Goal: Information Seeking & Learning: Compare options

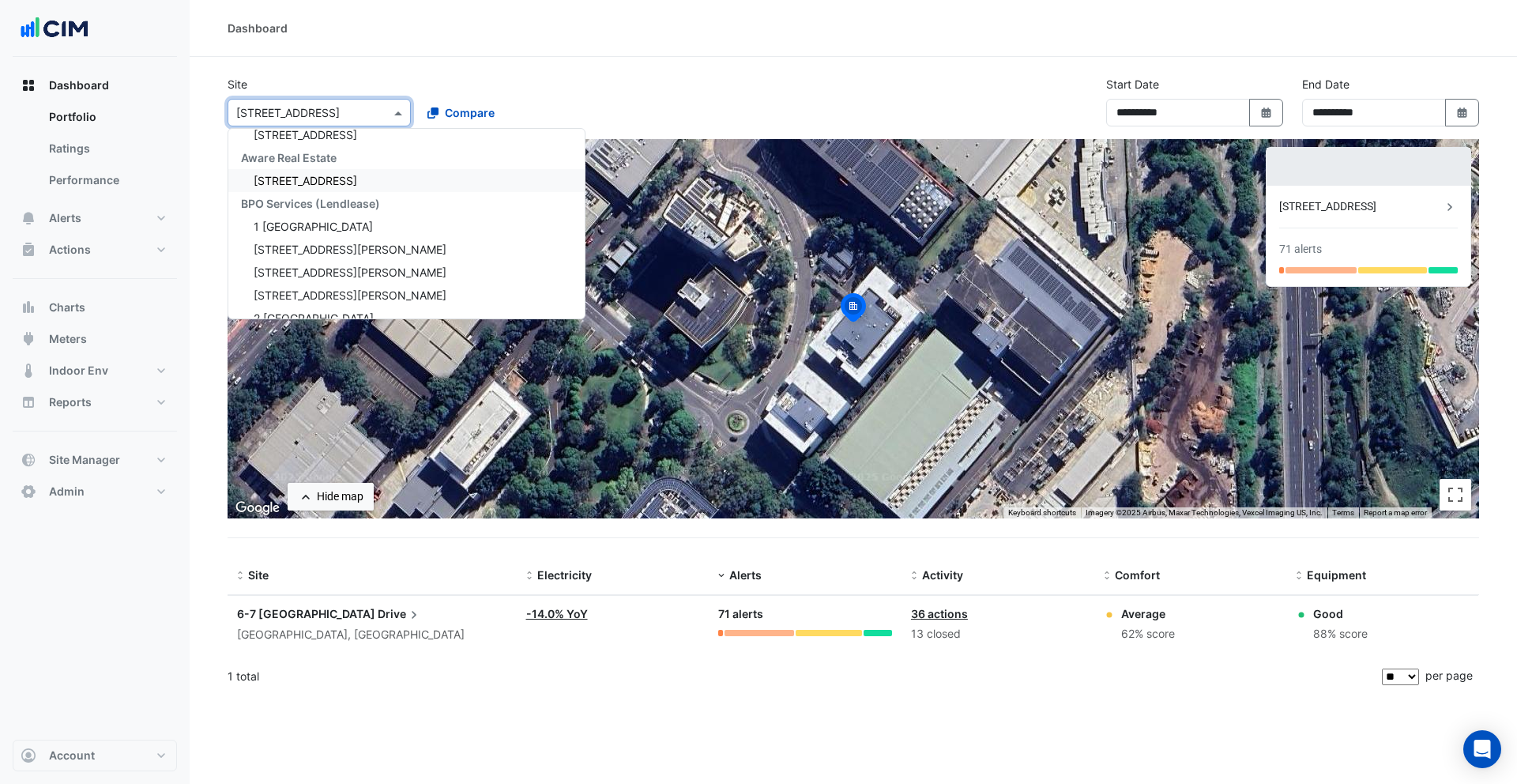
click at [338, 166] on div "Aware Real Estate" at bounding box center [406, 158] width 356 height 23
click at [337, 173] on span "[STREET_ADDRESS]" at bounding box center [305, 180] width 104 height 13
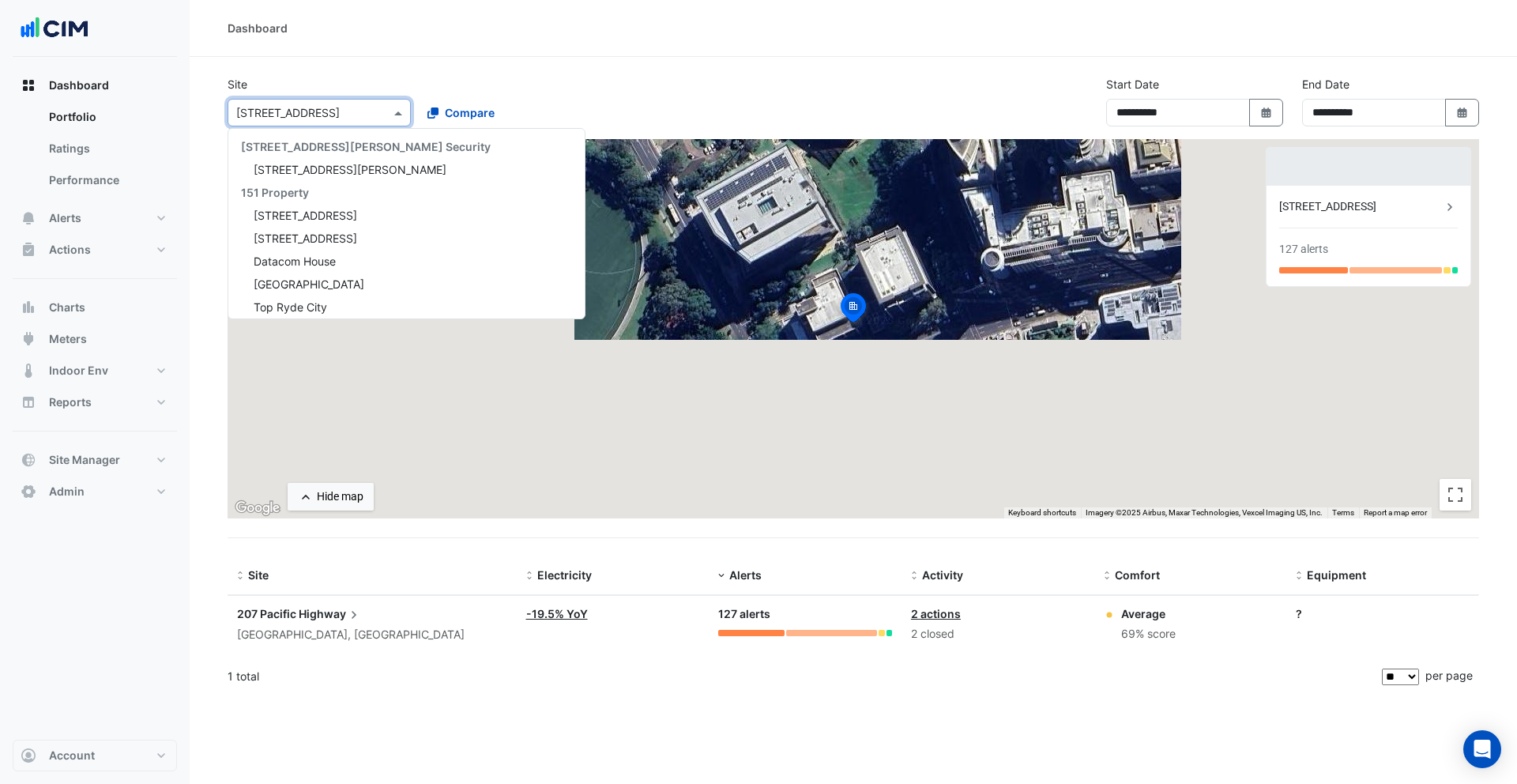
click at [331, 113] on input "text" at bounding box center [304, 114] width 134 height 17
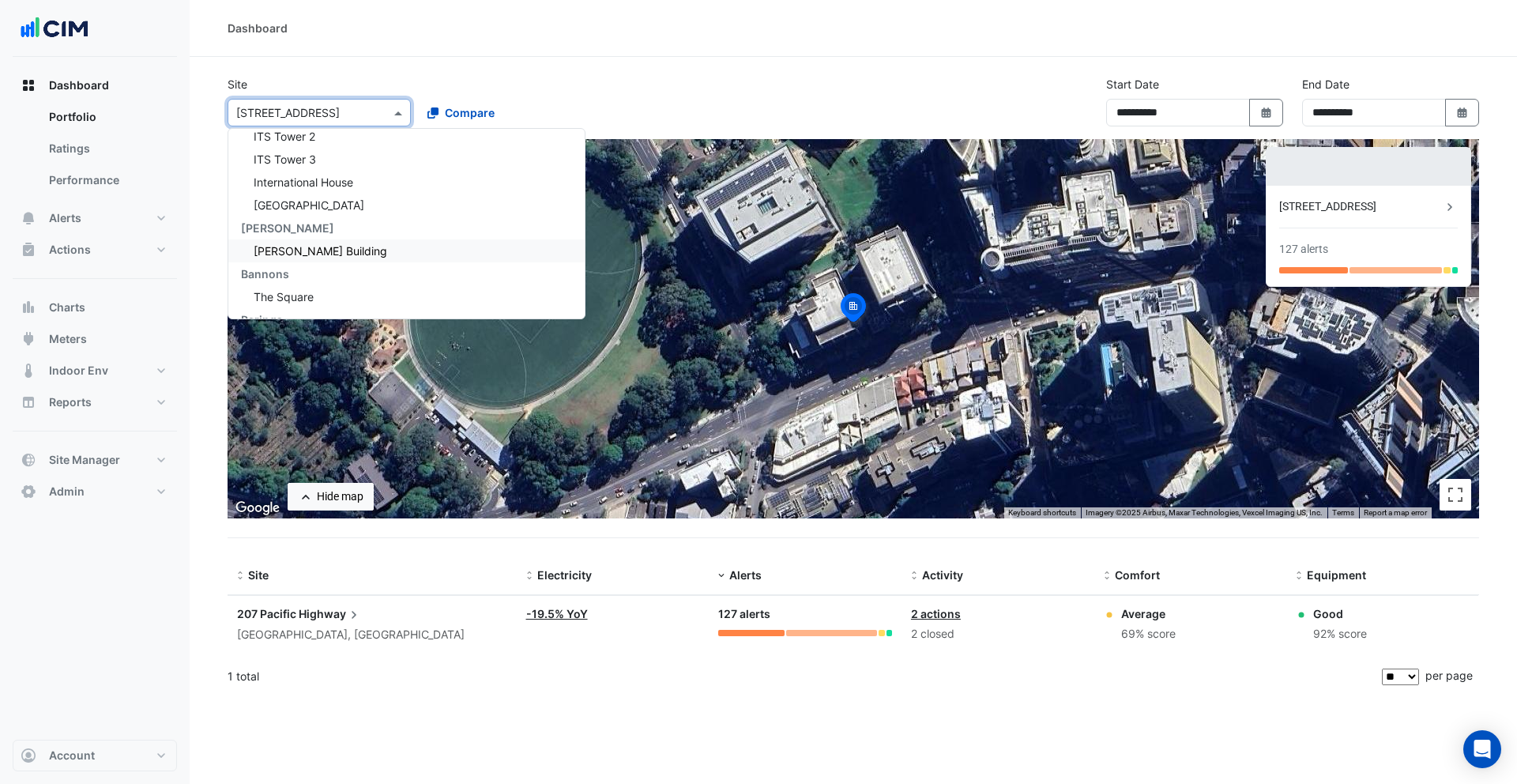
scroll to position [2110, 0]
click at [364, 233] on span "[PERSON_NAME] Building" at bounding box center [320, 236] width 134 height 13
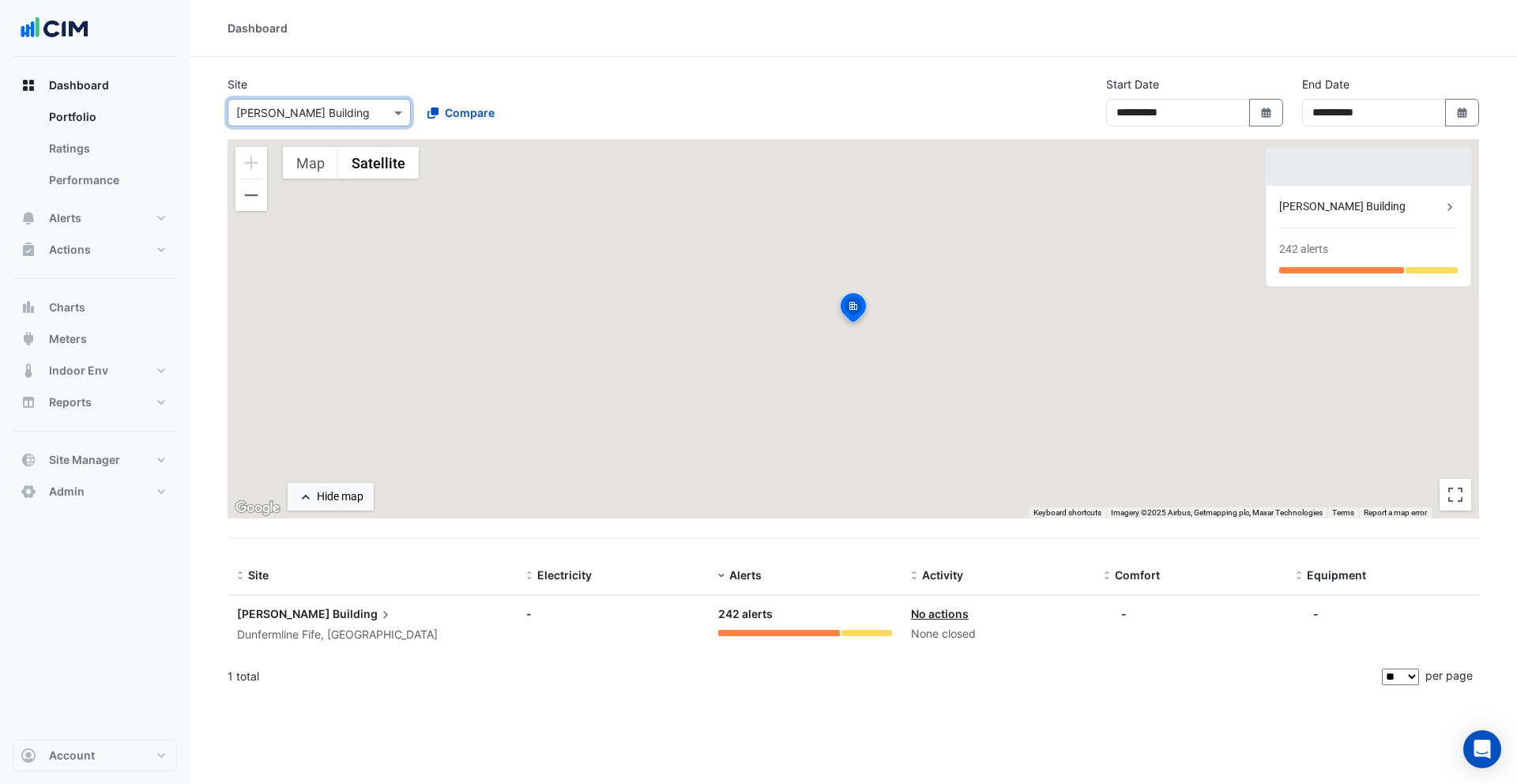
click at [354, 112] on input "text" at bounding box center [304, 114] width 134 height 17
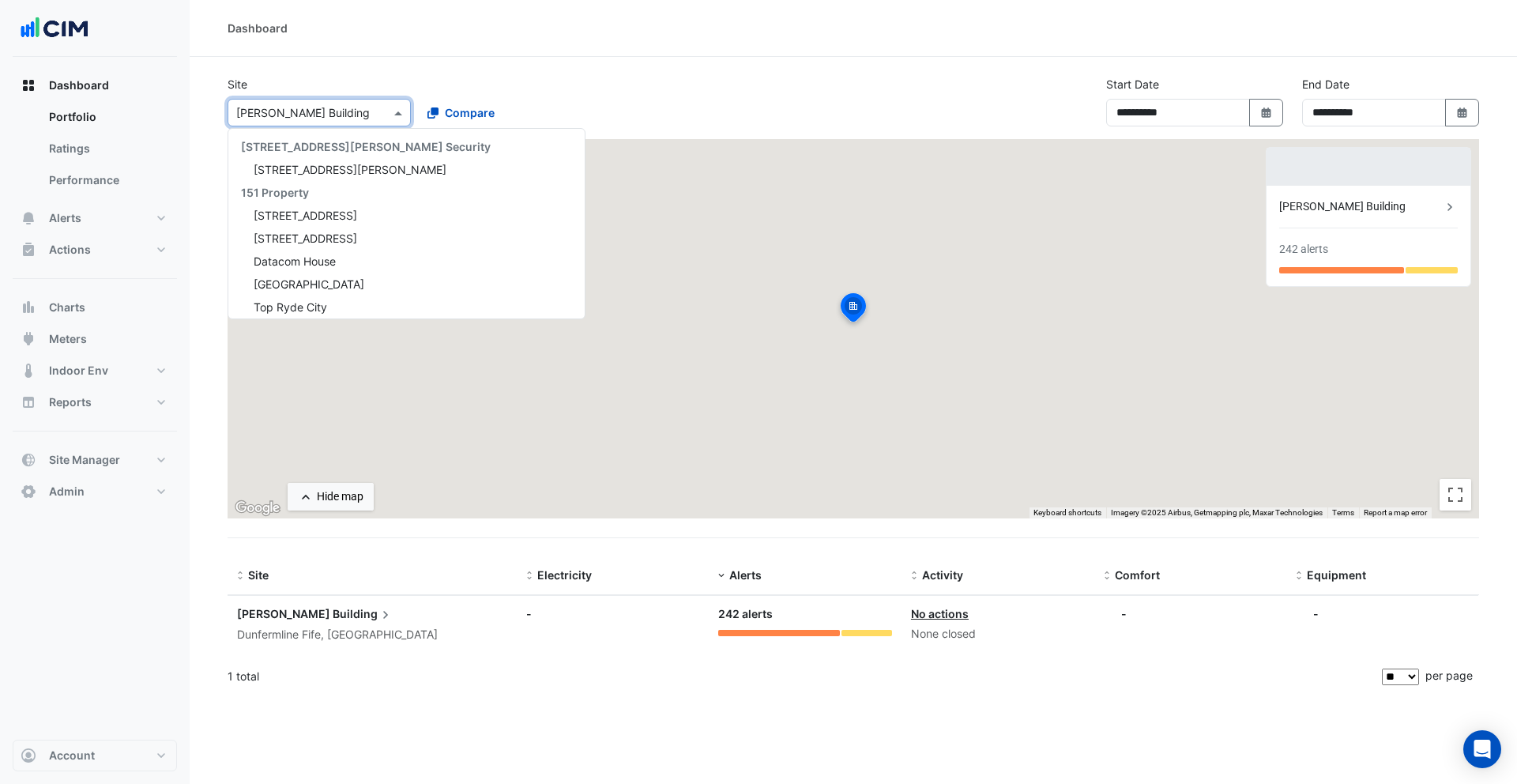
scroll to position [2206, 0]
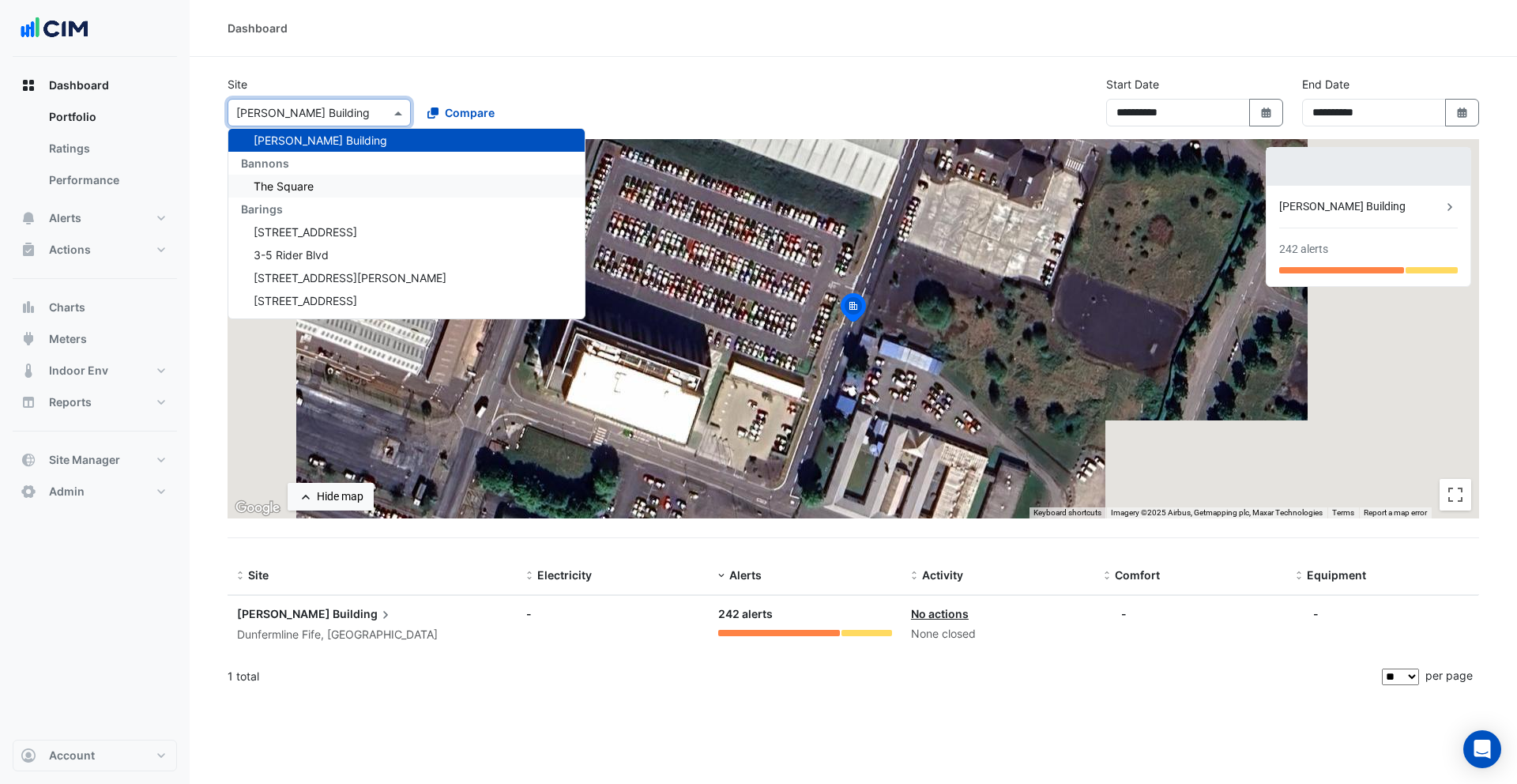
click at [346, 195] on div "The Square" at bounding box center [406, 186] width 356 height 23
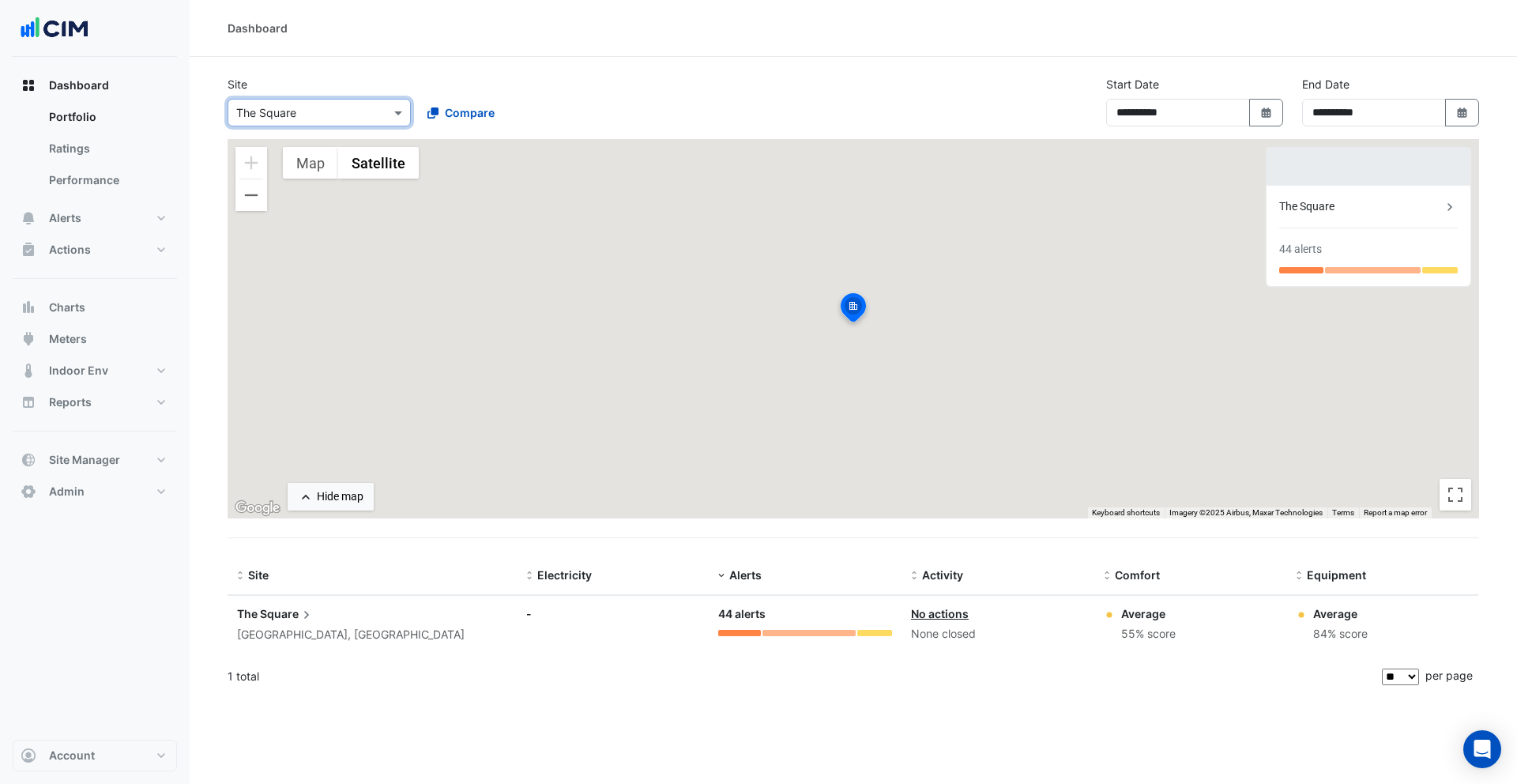
click at [344, 111] on input "text" at bounding box center [304, 114] width 134 height 17
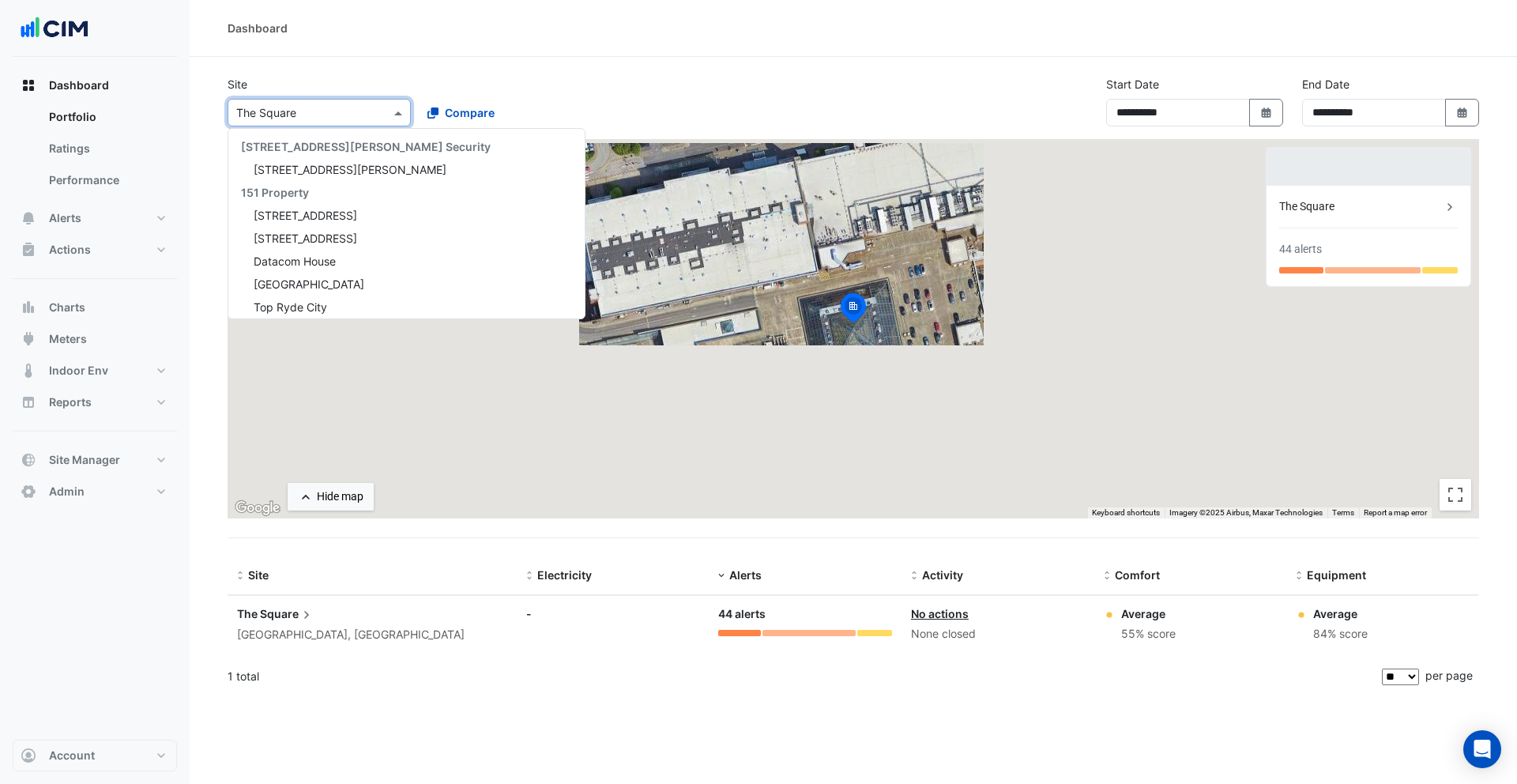
scroll to position [2252, 0]
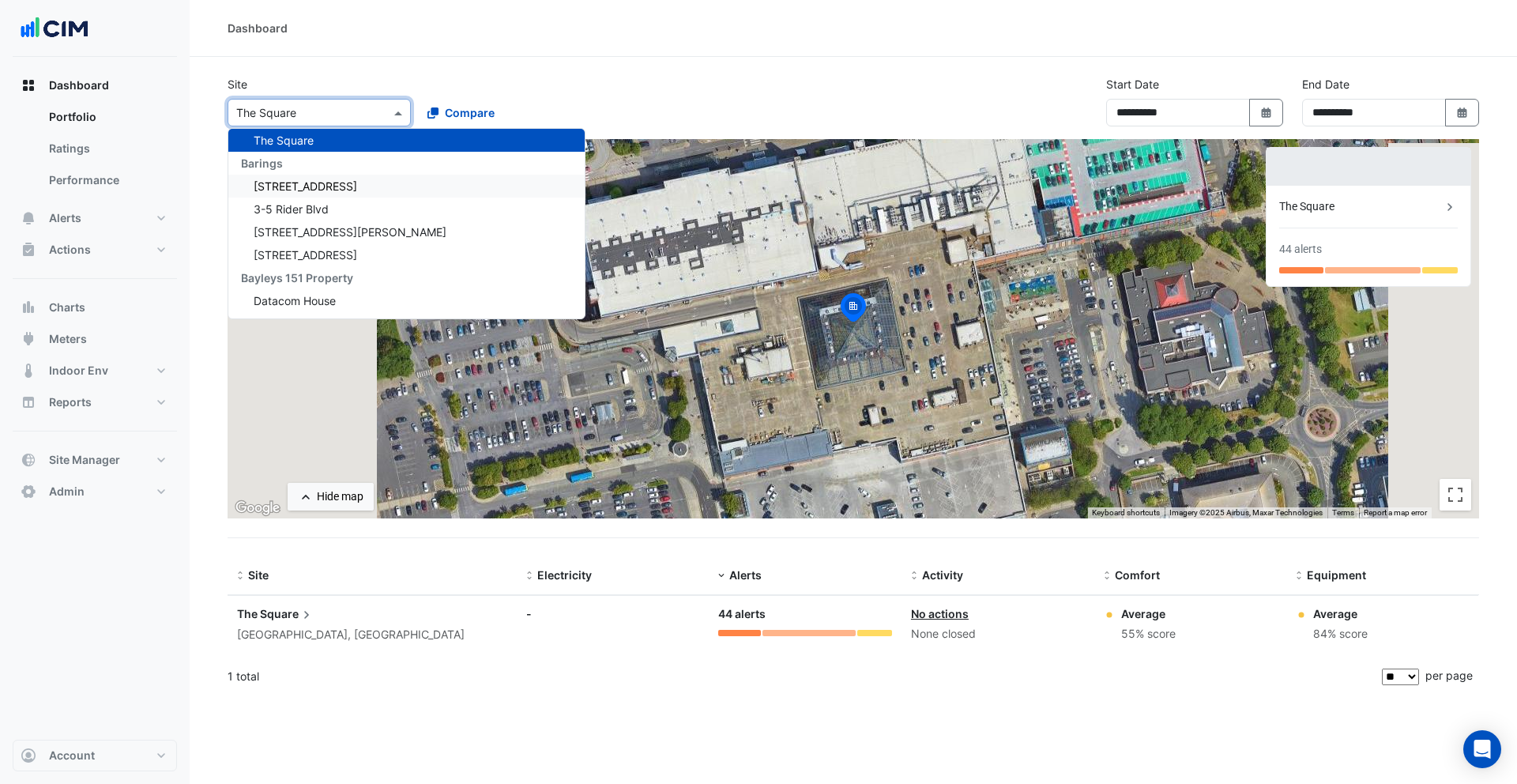
click at [342, 175] on div "[STREET_ADDRESS]" at bounding box center [406, 186] width 356 height 23
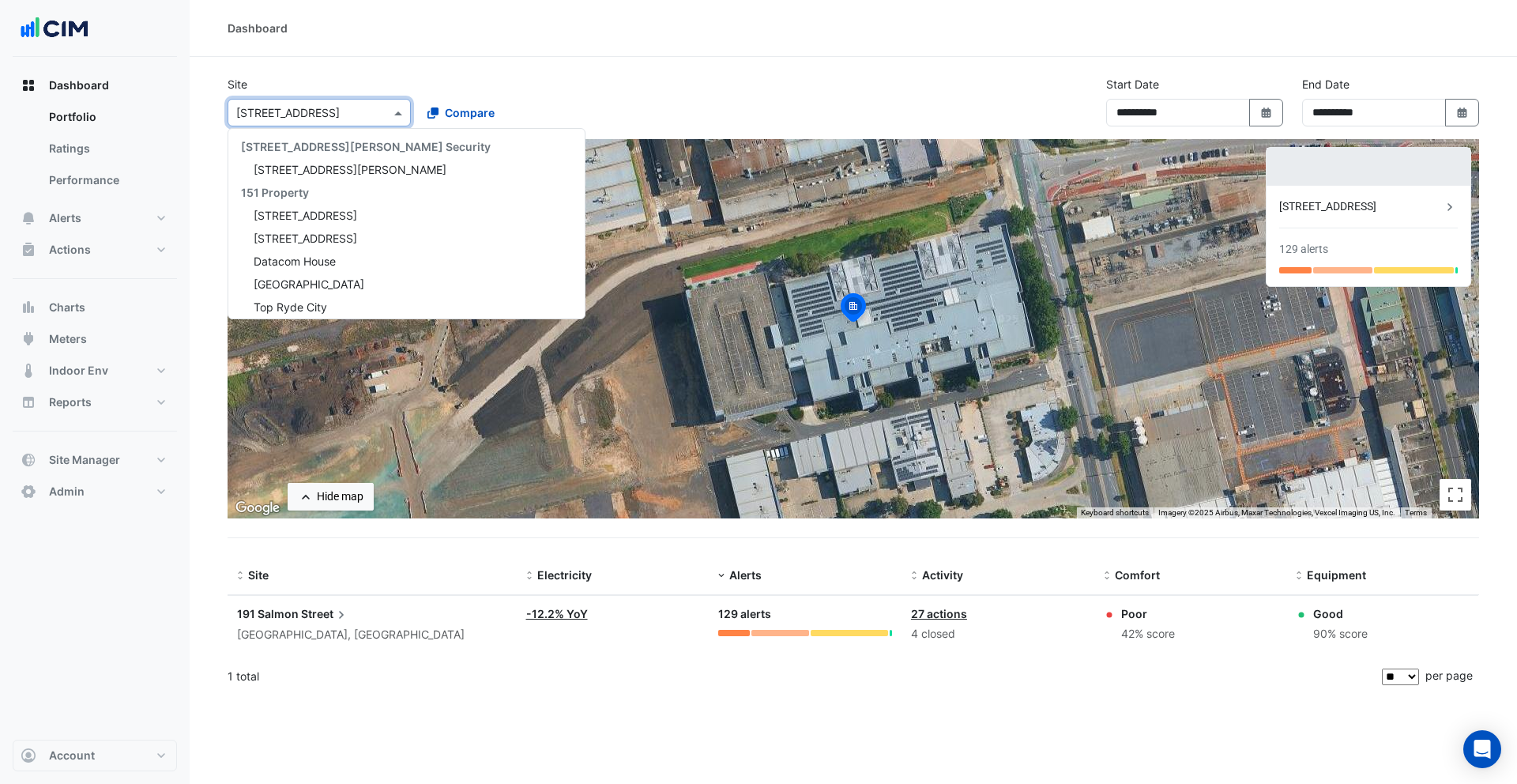
click at [336, 108] on input "text" at bounding box center [304, 114] width 134 height 17
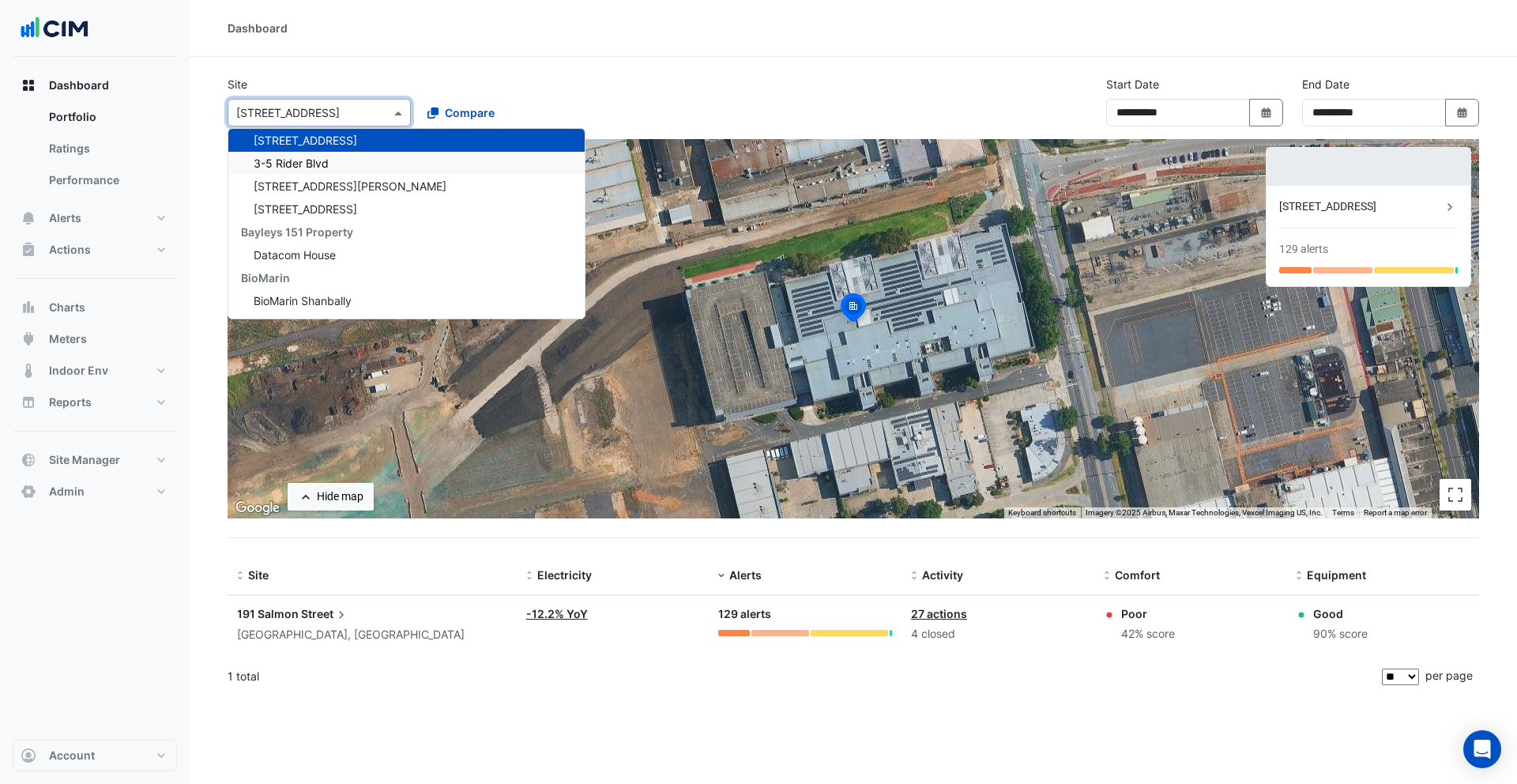
click at [344, 165] on div "3-5 Rider Blvd" at bounding box center [406, 163] width 356 height 23
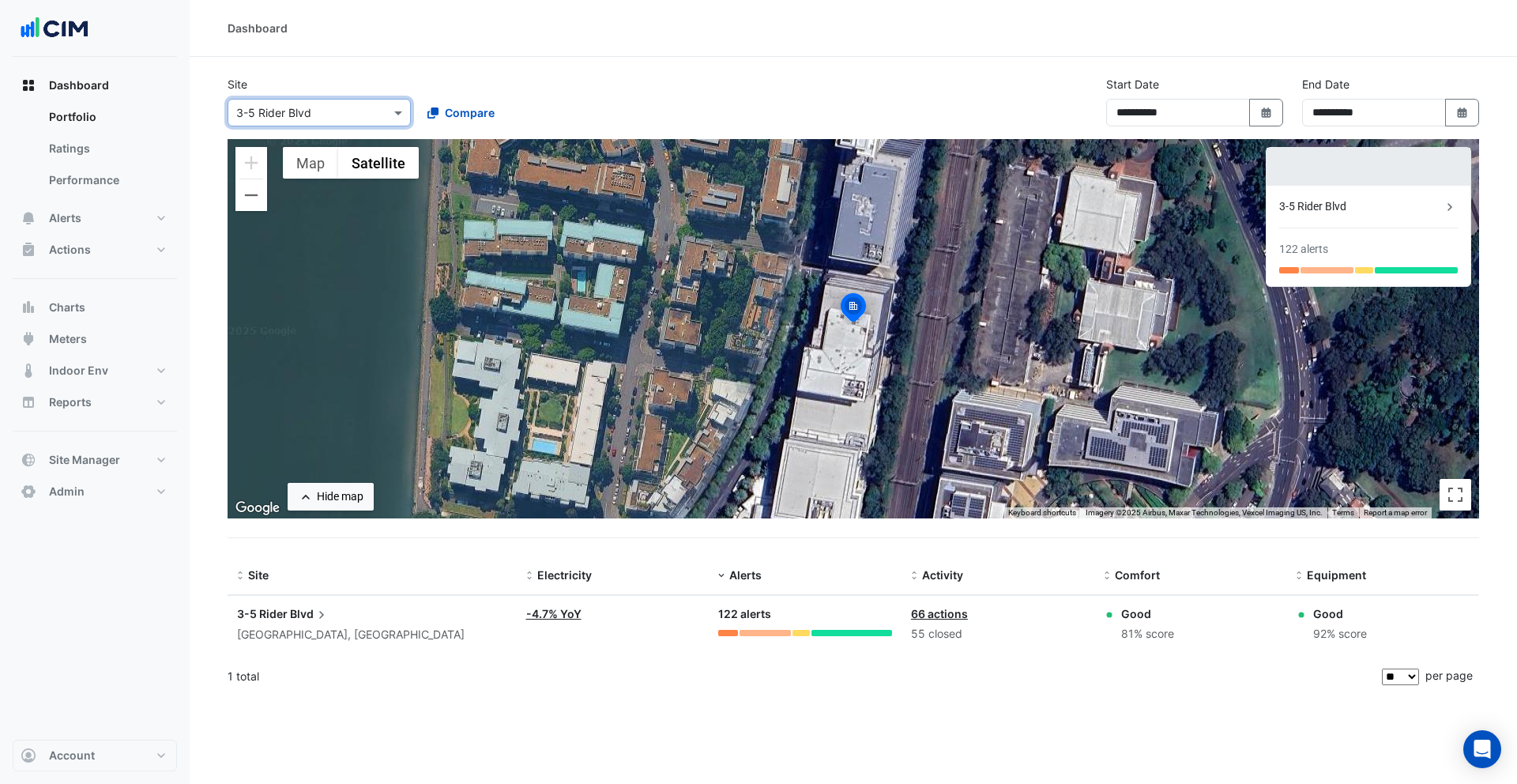
click at [344, 110] on input "text" at bounding box center [304, 114] width 134 height 17
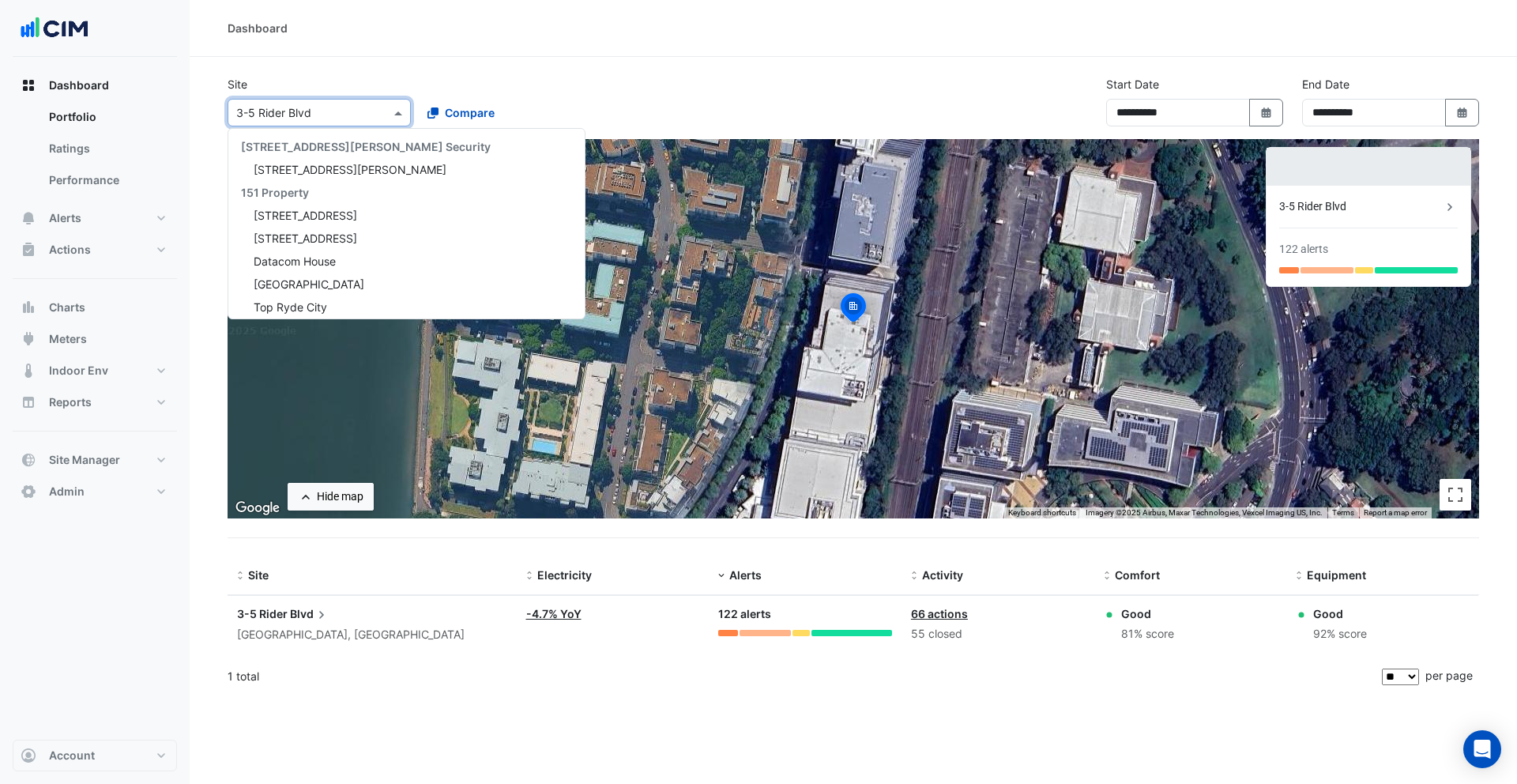
scroll to position [2320, 0]
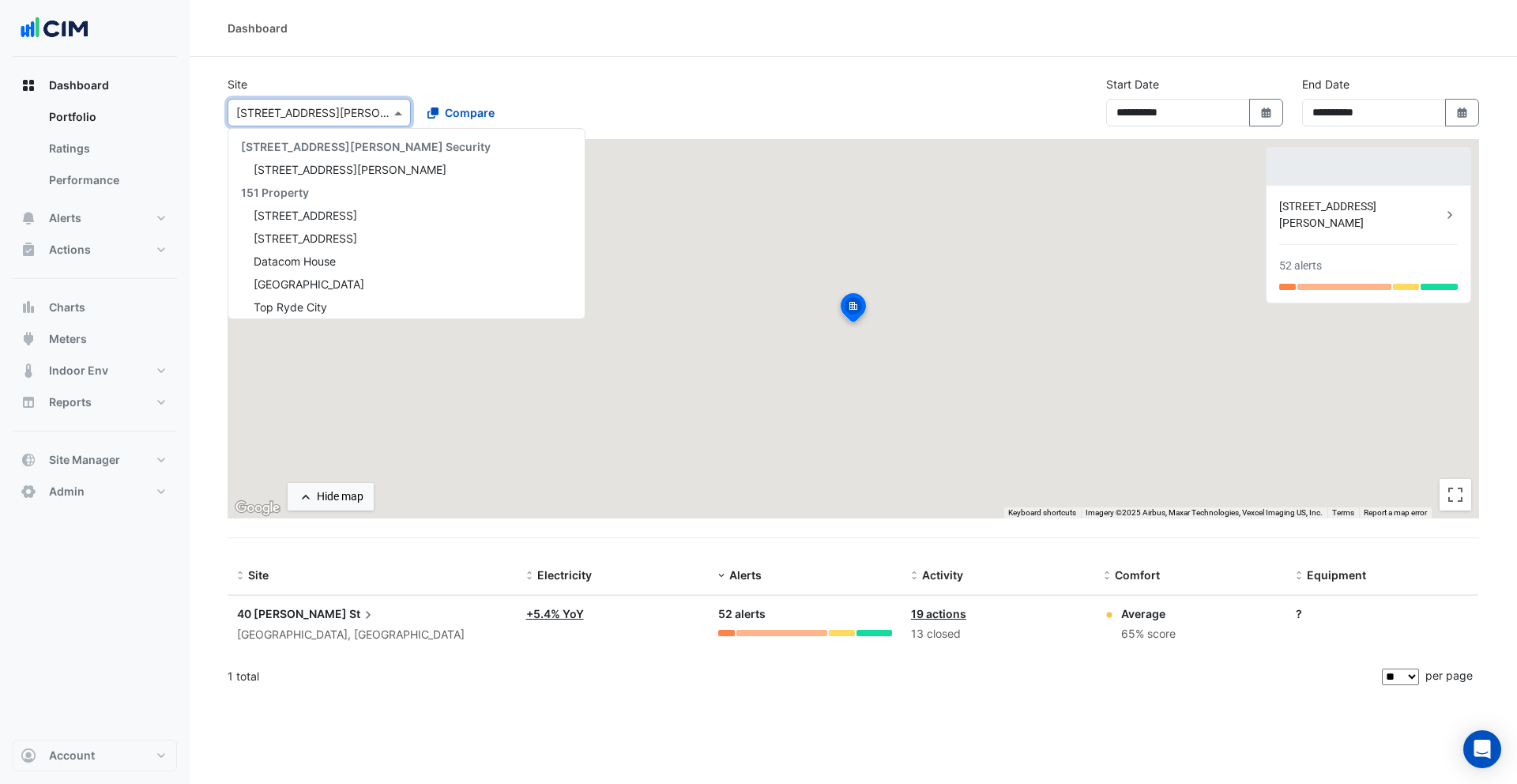
scroll to position [2343, 0]
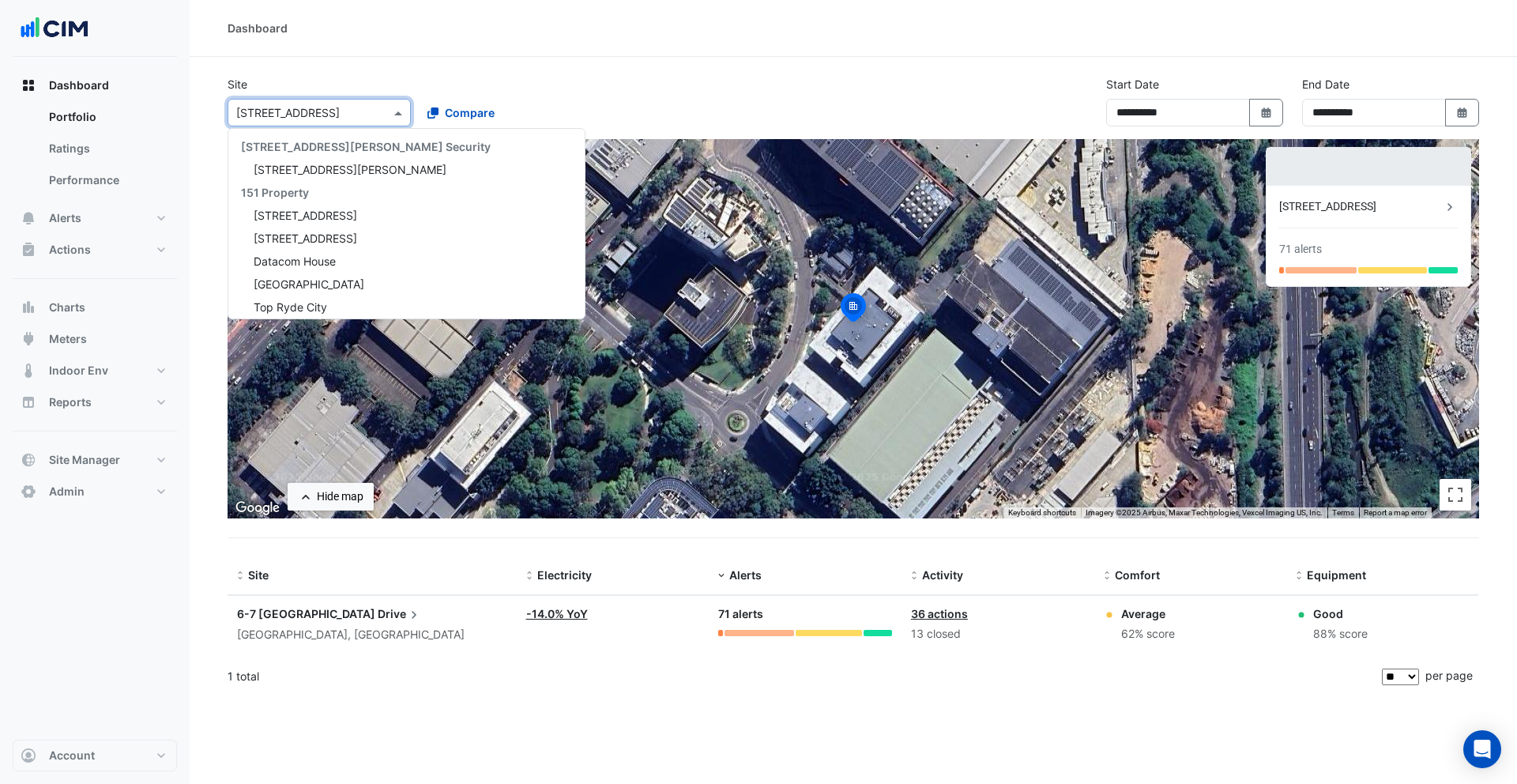
scroll to position [2366, 0]
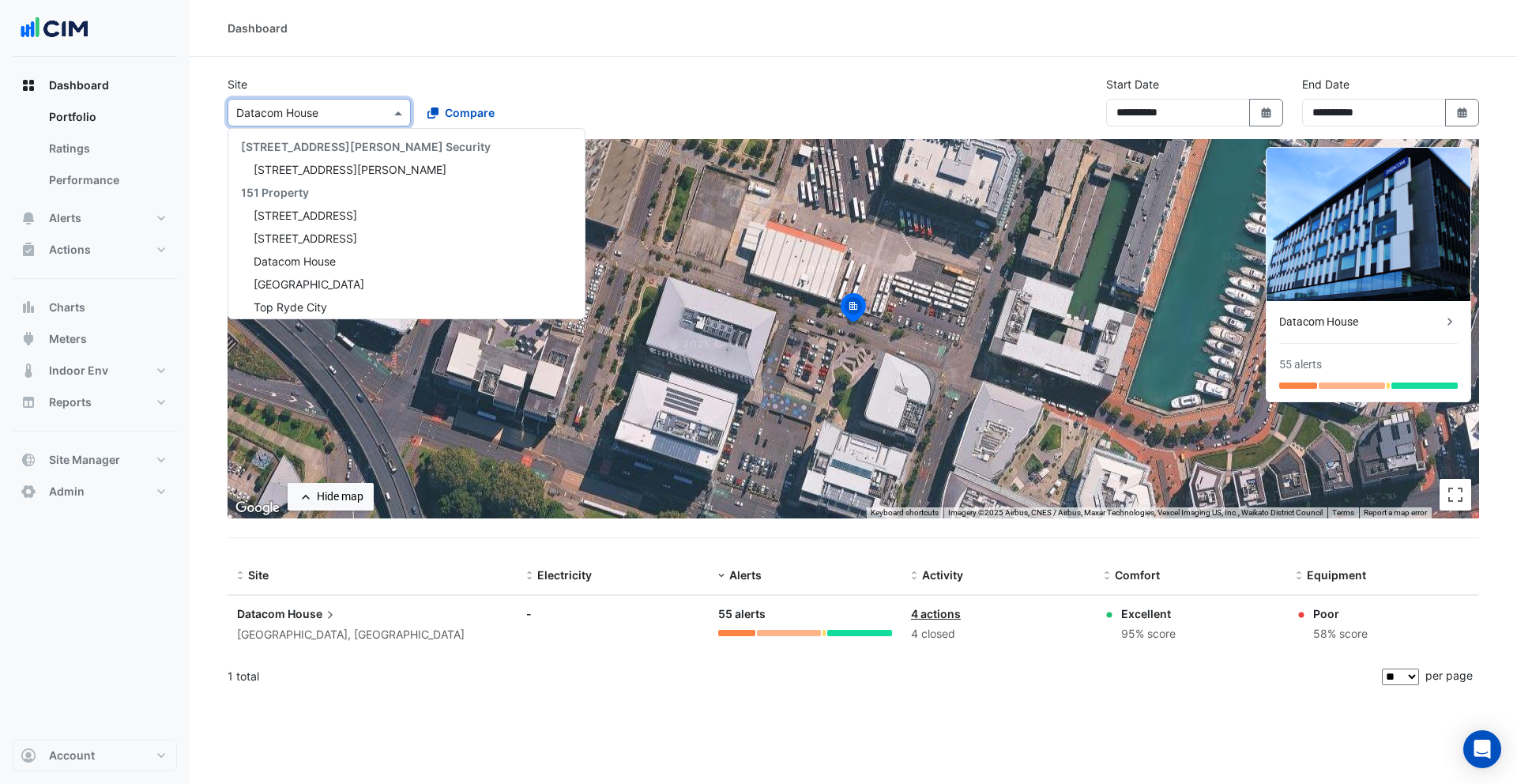
scroll to position [2412, 0]
